Goal: Transaction & Acquisition: Purchase product/service

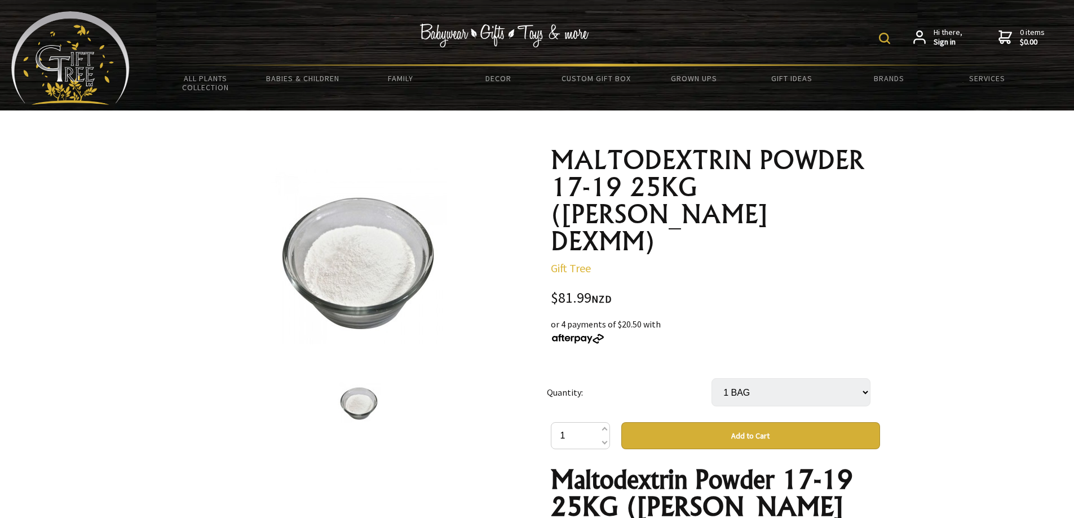
select select "1 BAG"
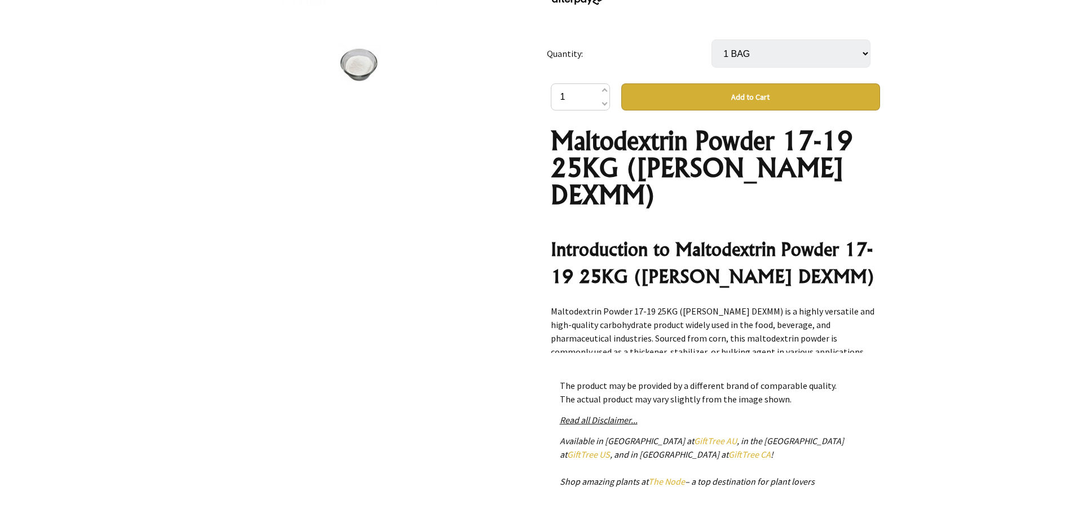
scroll to position [345, 0]
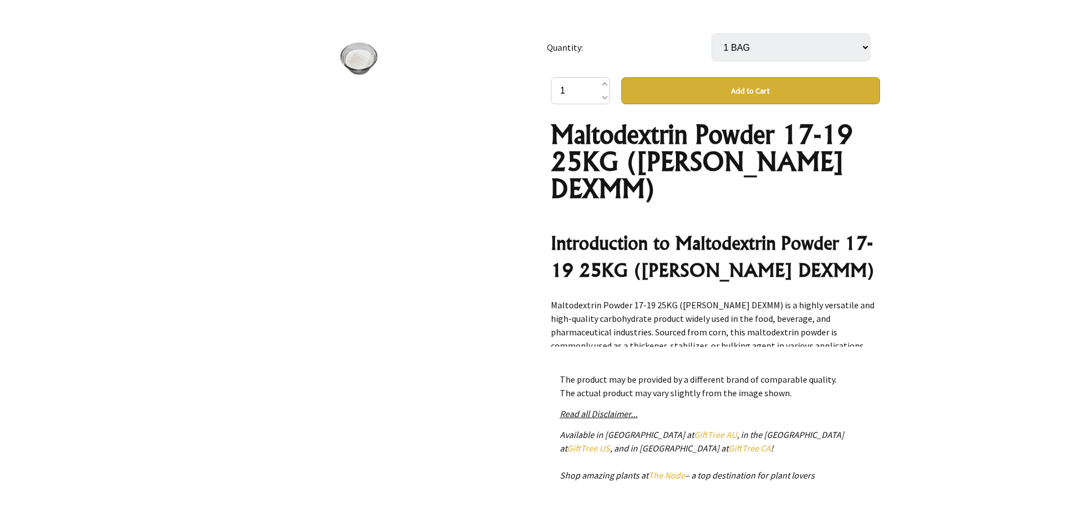
click at [737, 77] on button "Add to Cart" at bounding box center [750, 90] width 259 height 27
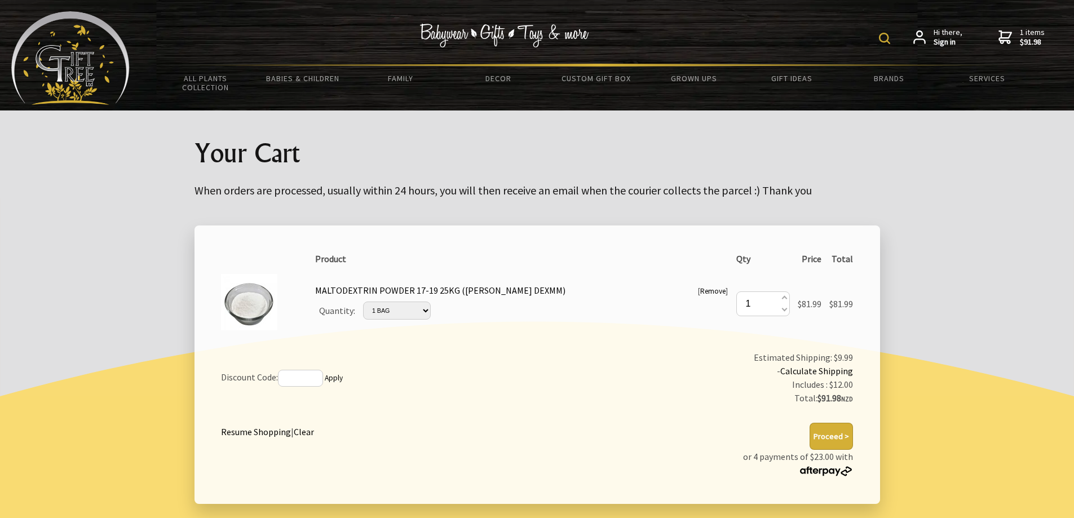
click at [1022, 33] on span "1 items $91.98" at bounding box center [1032, 37] width 25 height 20
click at [1033, 35] on span "1 items $91.98" at bounding box center [1032, 37] width 25 height 20
click at [827, 433] on button "Proceed >" at bounding box center [830, 436] width 43 height 27
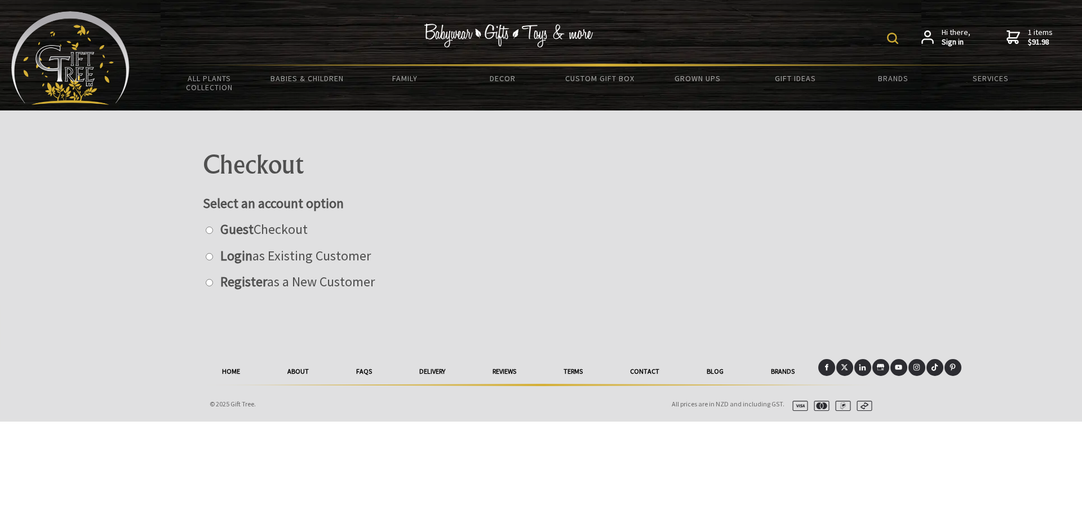
click at [209, 230] on input "radio" at bounding box center [209, 230] width 7 height 7
radio input "true"
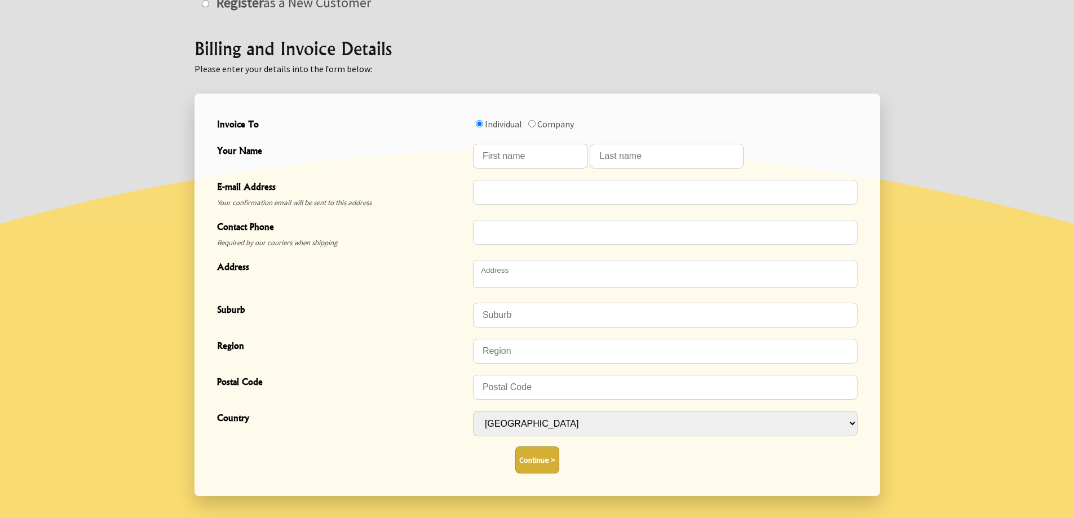
scroll to position [282, 0]
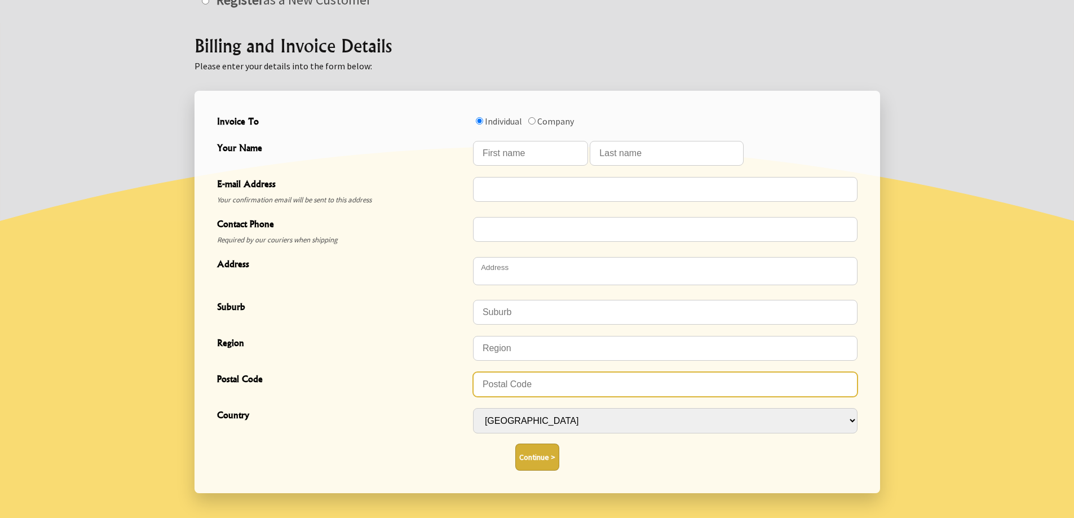
click at [506, 383] on input "Postal Code" at bounding box center [665, 384] width 384 height 25
type input "3010"
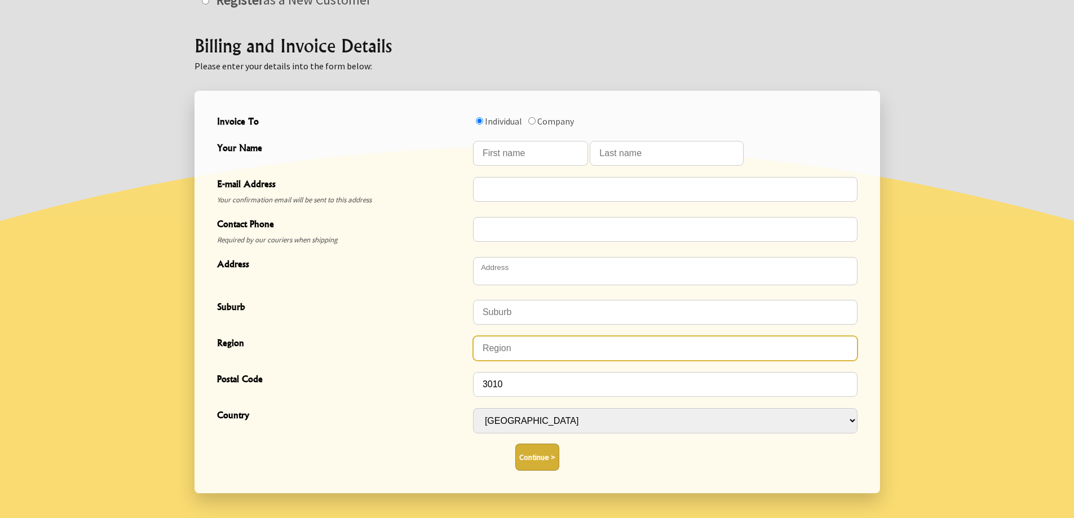
click at [507, 344] on input "Region" at bounding box center [665, 348] width 384 height 25
type input "bay of plenty"
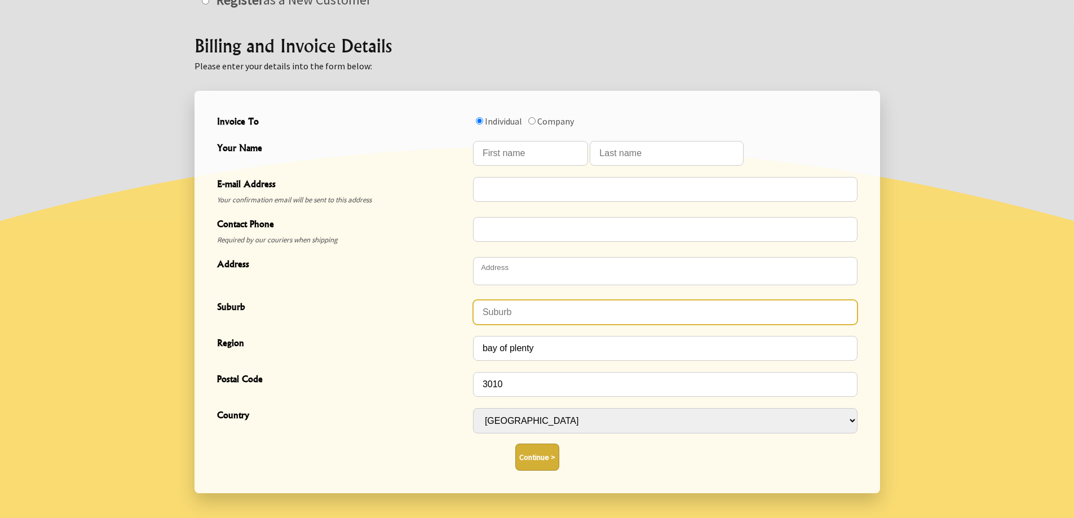
click at [519, 306] on input "Suburb" at bounding box center [665, 312] width 384 height 25
type input "victoria"
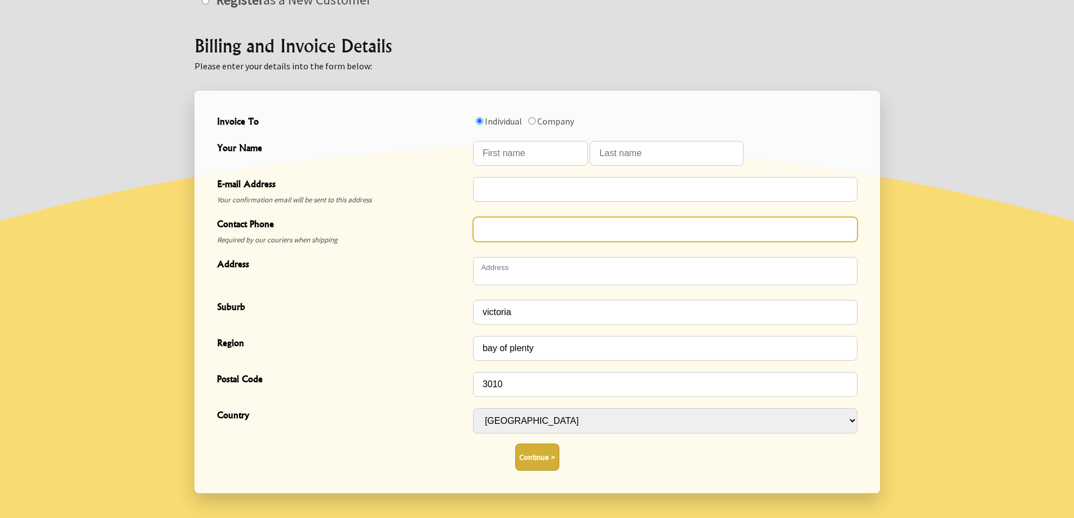
click at [490, 230] on input "Contact Phone" at bounding box center [665, 229] width 384 height 25
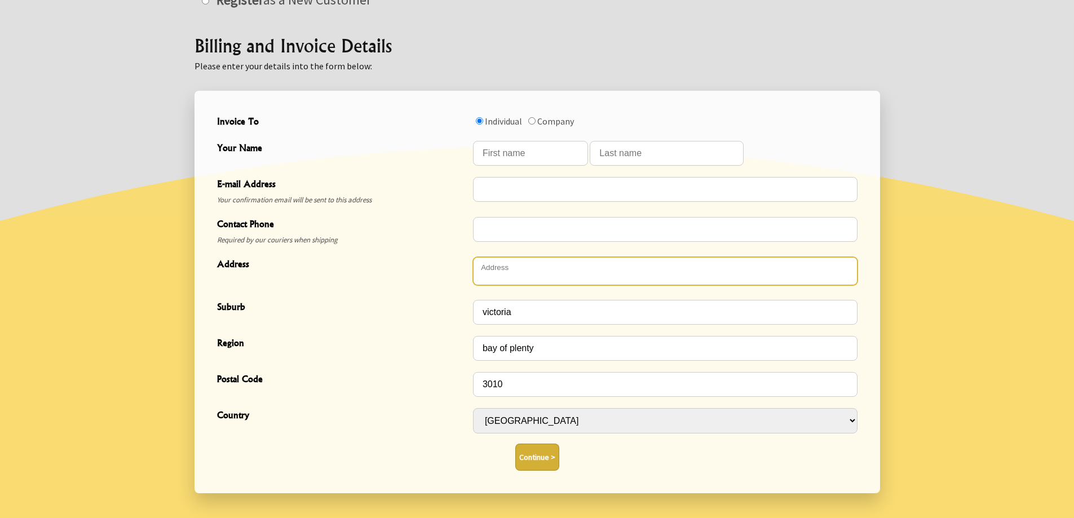
click at [498, 266] on textarea "Address" at bounding box center [665, 271] width 384 height 28
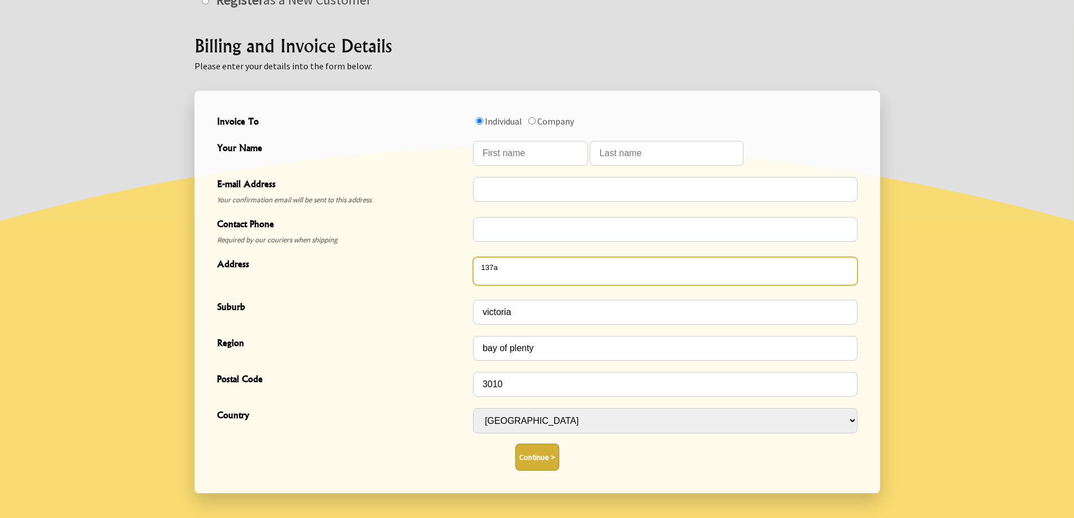
click at [508, 267] on textarea "137a" at bounding box center [665, 271] width 384 height 28
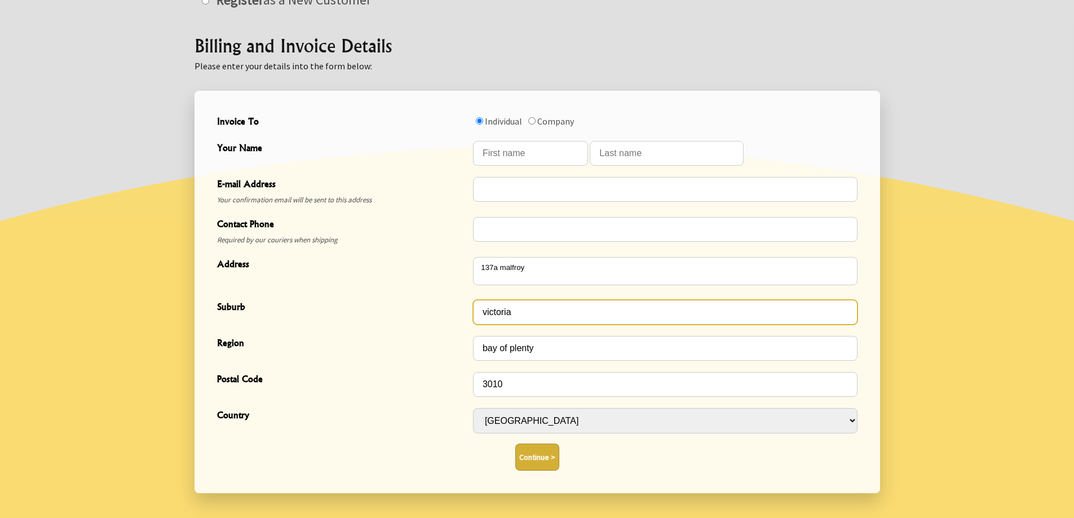
type textarea "[STREET_ADDRESS]"
type input "Victoria"
type input "Rotorua"
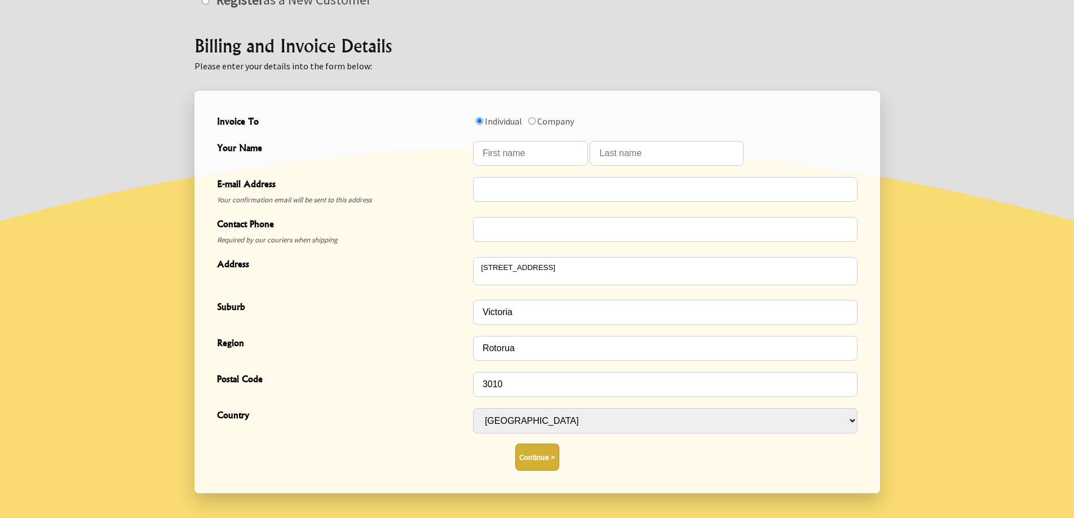
click at [552, 454] on button "Continue >" at bounding box center [537, 457] width 44 height 27
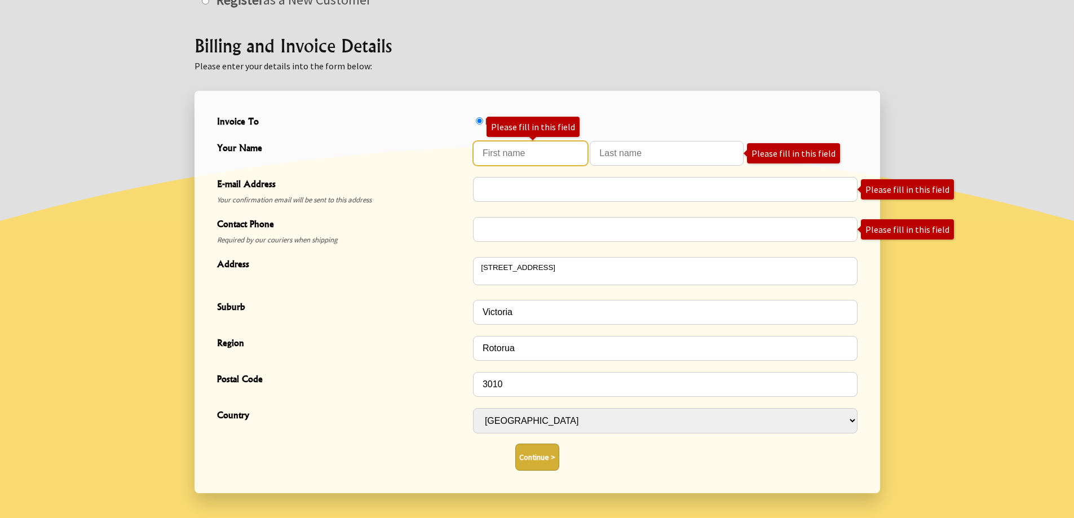
click at [510, 150] on input "Your Name" at bounding box center [530, 153] width 115 height 25
type input "d"
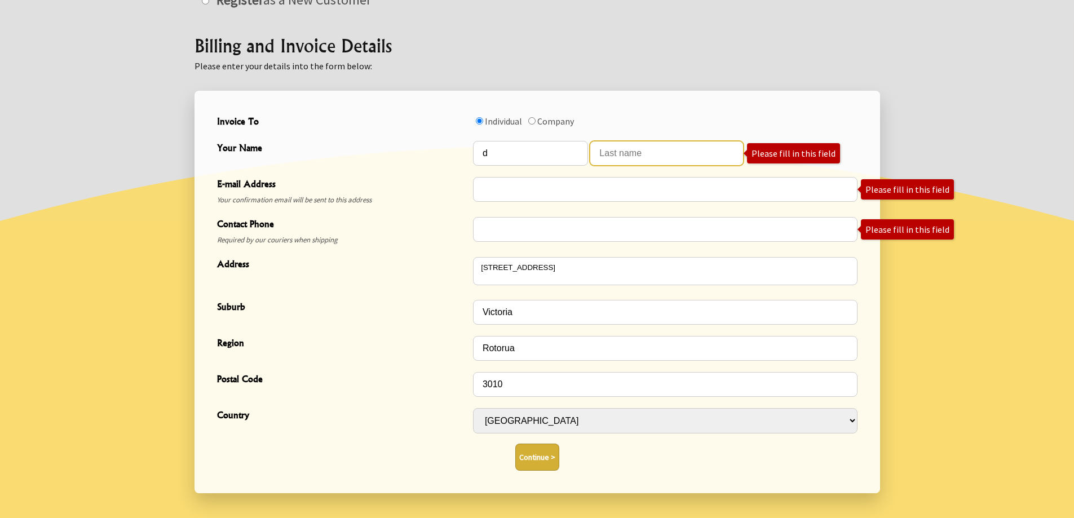
click at [623, 152] on input "Your Name" at bounding box center [667, 153] width 154 height 25
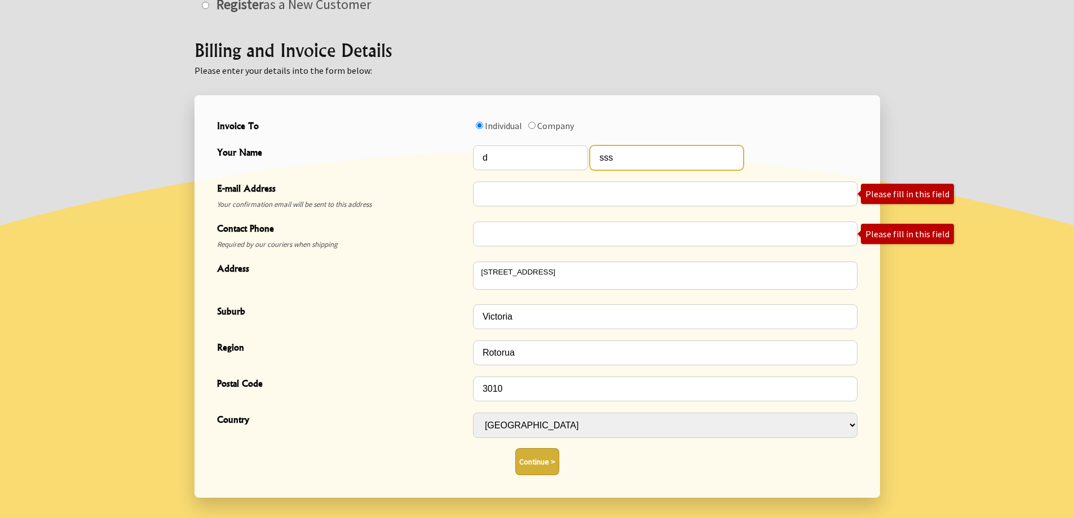
scroll to position [383, 0]
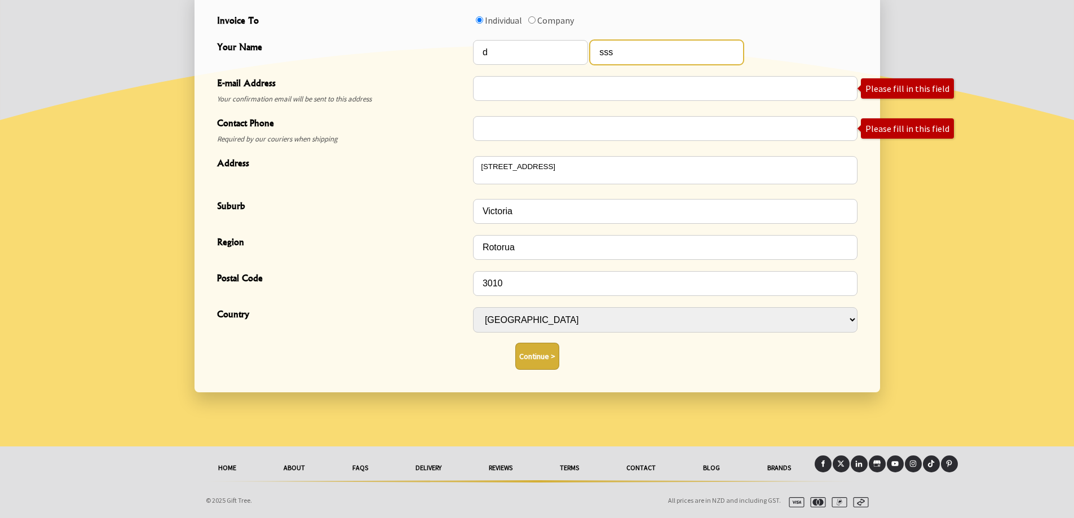
type input "sss"
click at [421, 463] on link "delivery" at bounding box center [428, 467] width 73 height 25
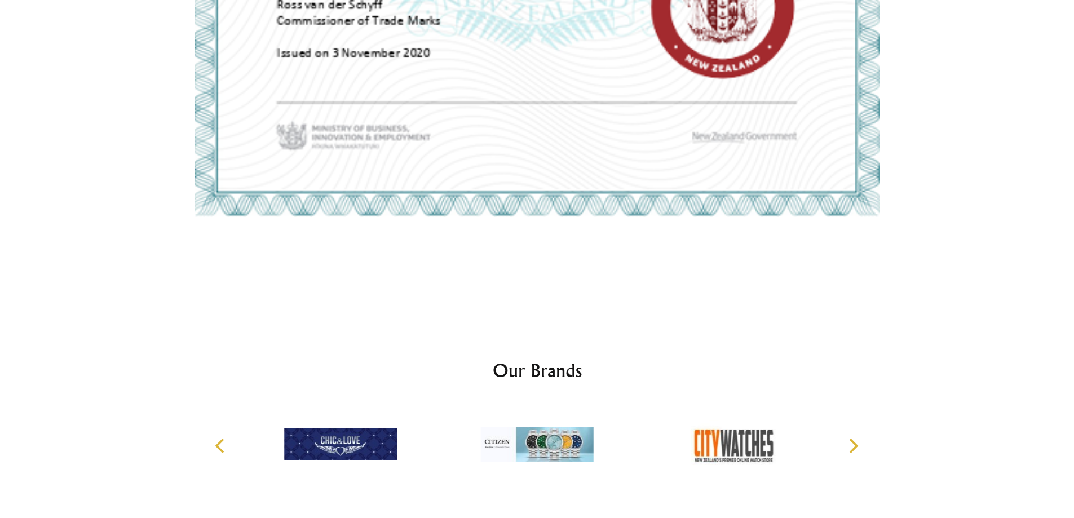
scroll to position [2877, 0]
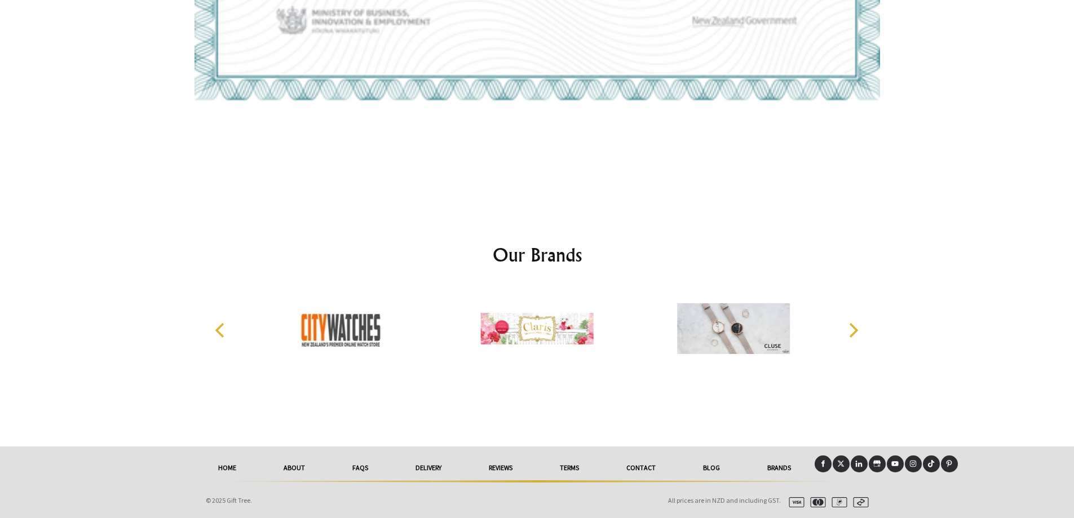
click at [494, 464] on link "reviews" at bounding box center [500, 467] width 71 height 25
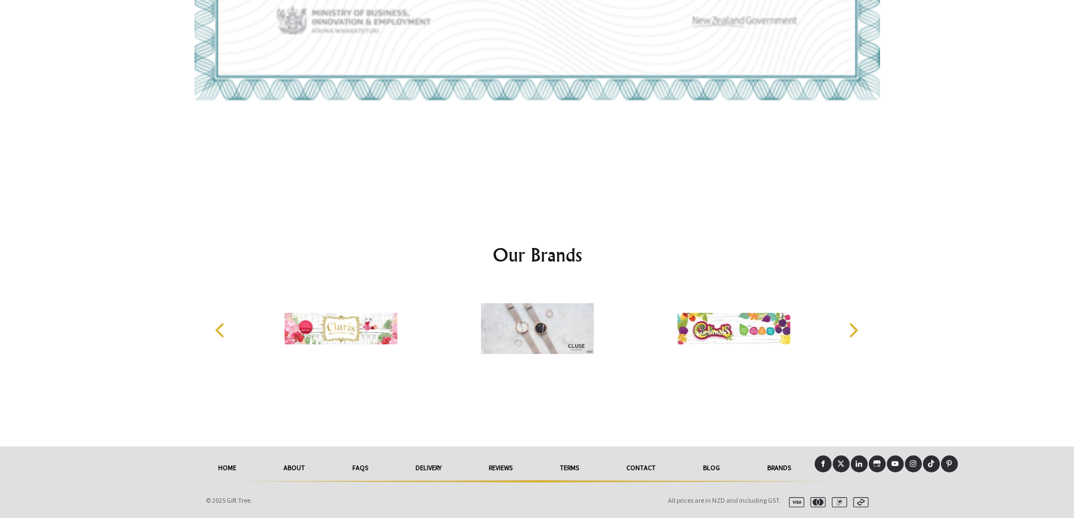
click at [495, 468] on link "reviews" at bounding box center [500, 467] width 71 height 25
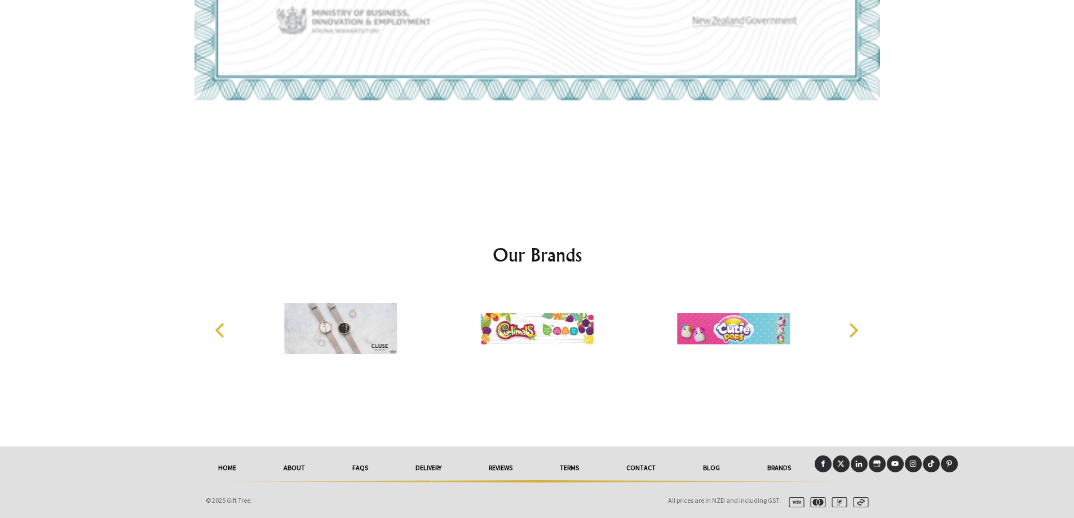
click at [495, 466] on link "reviews" at bounding box center [500, 467] width 71 height 25
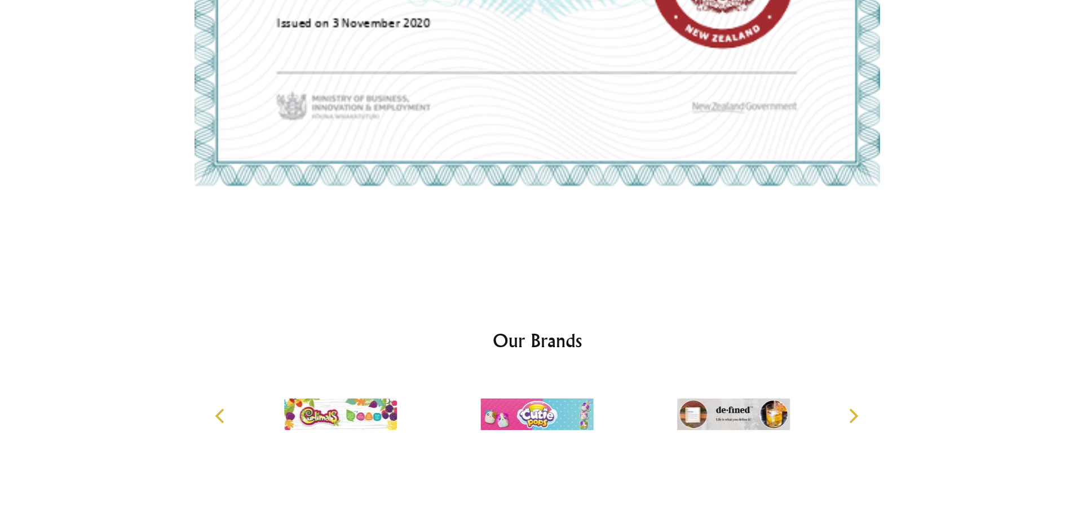
scroll to position [2708, 0]
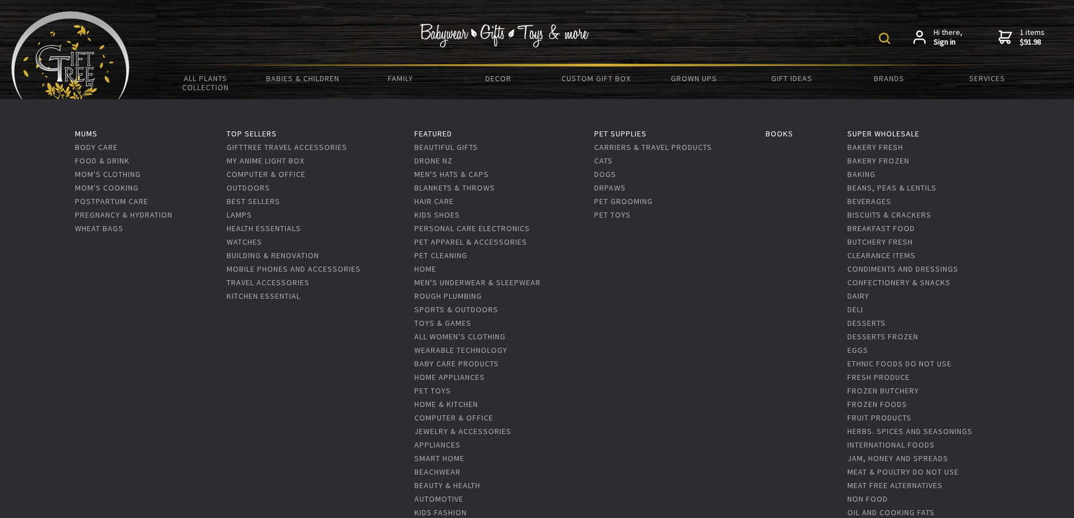
click at [440, 438] on li "Appliances" at bounding box center [477, 444] width 126 height 14
click at [441, 445] on link "Appliances" at bounding box center [437, 445] width 46 height 10
